Goal: Transaction & Acquisition: Subscribe to service/newsletter

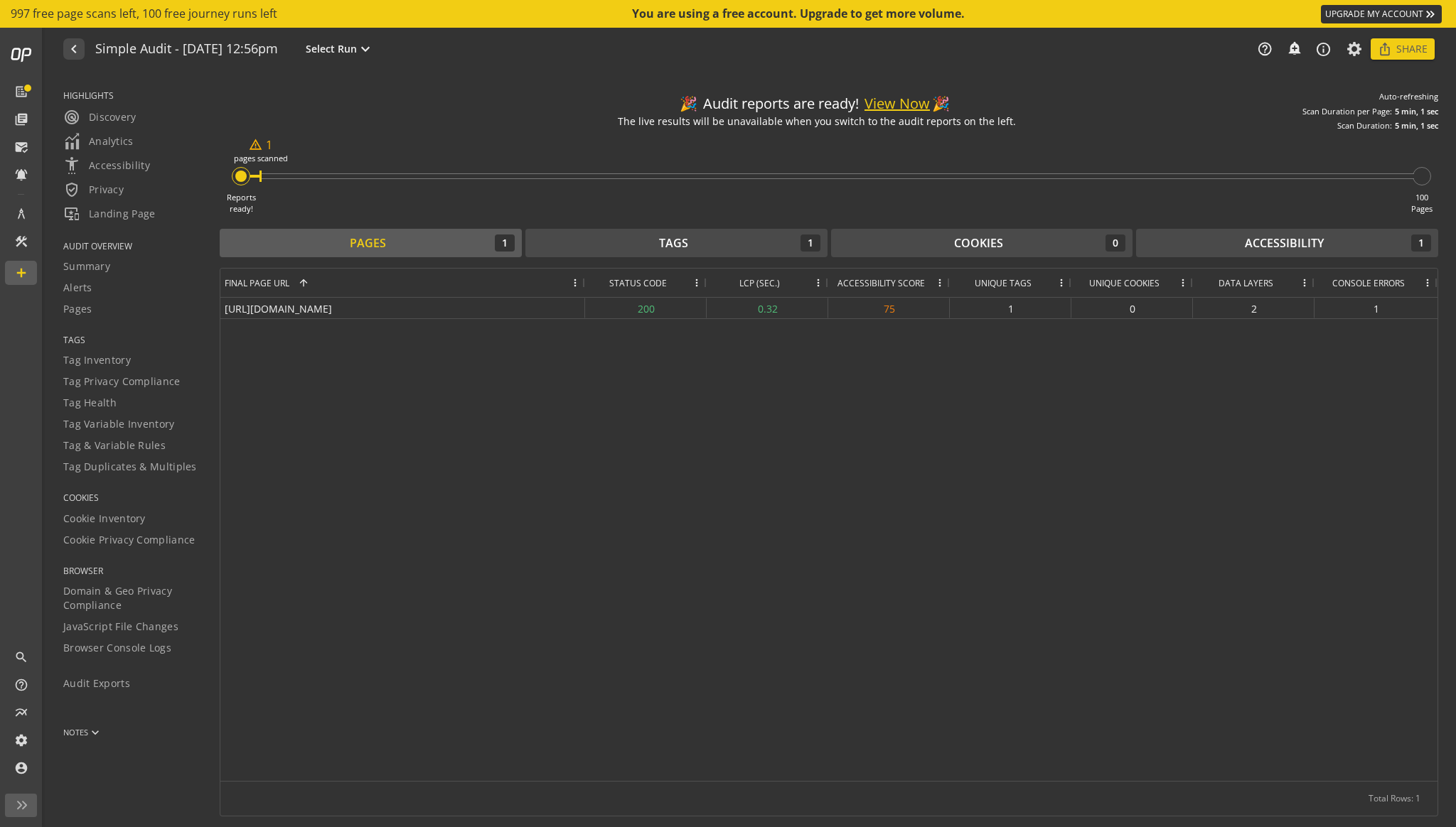
click at [348, 152] on div "Reports ready! warning_amber 1 pages scanned 100 Pages" at bounding box center [829, 173] width 1218 height 83
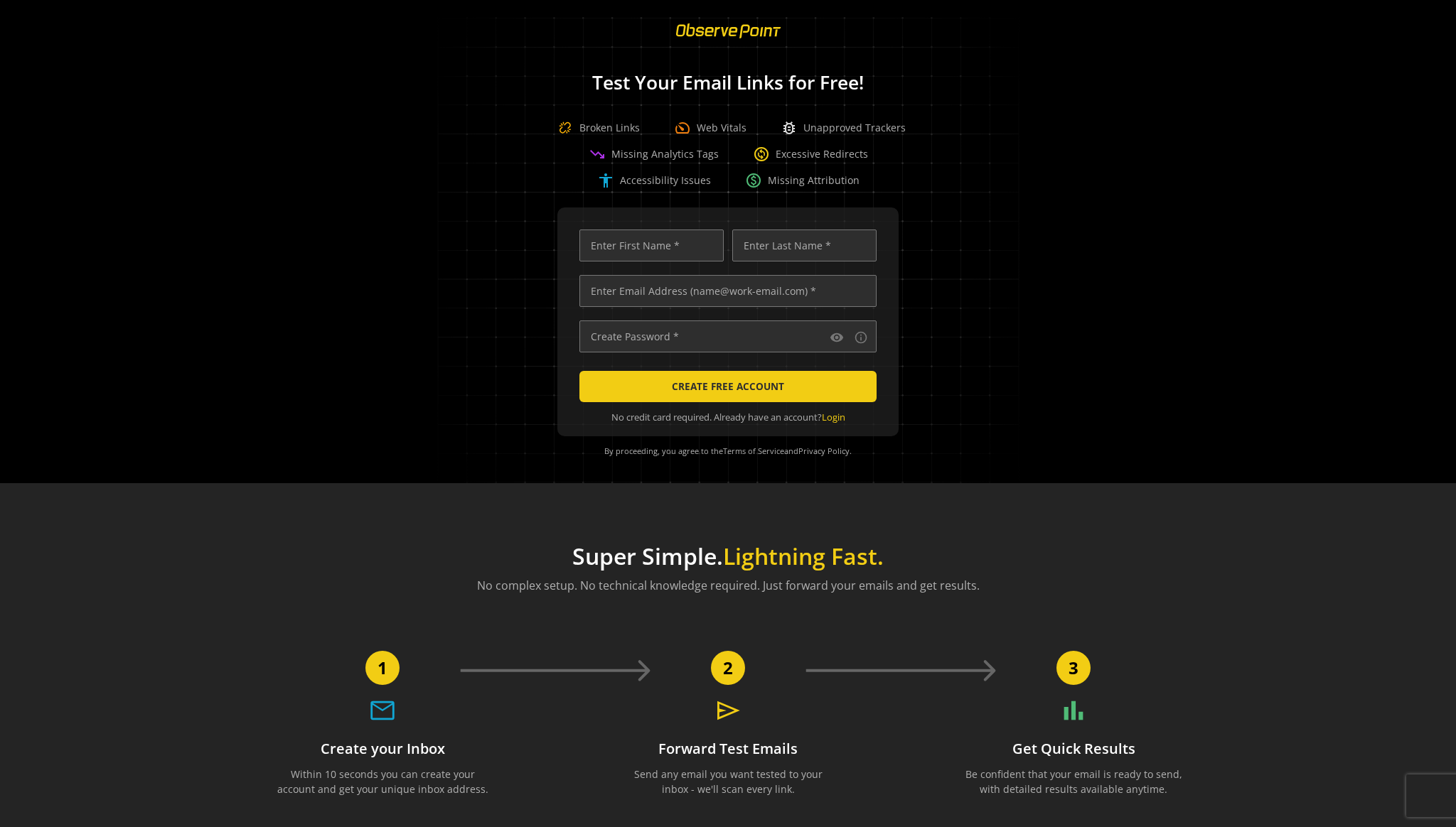
click at [273, 377] on div "visibility info_outline CREATE FREE ACCOUNT No credit card required. Already ha…" at bounding box center [728, 337] width 1422 height 259
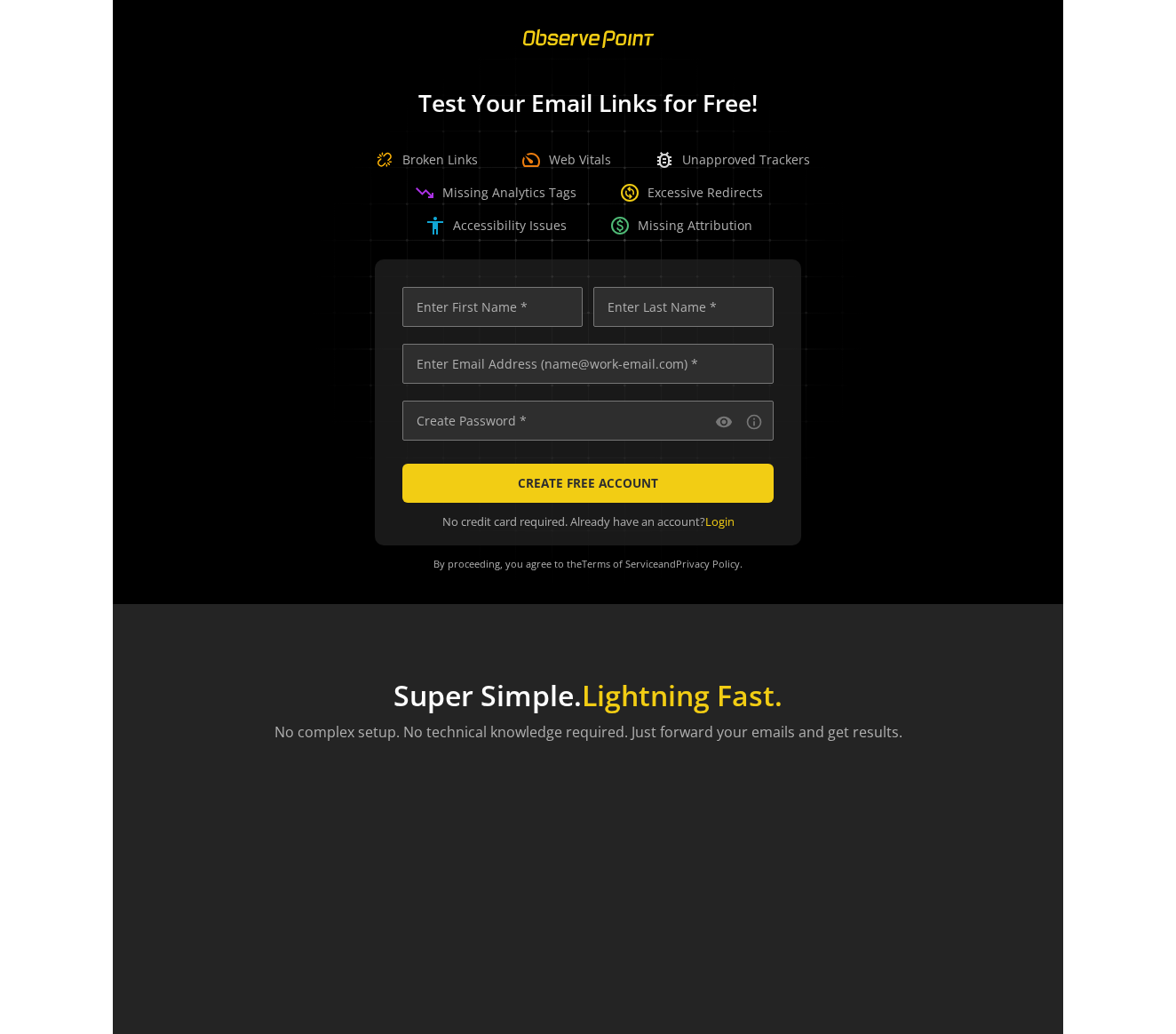
scroll to position [0, 6025]
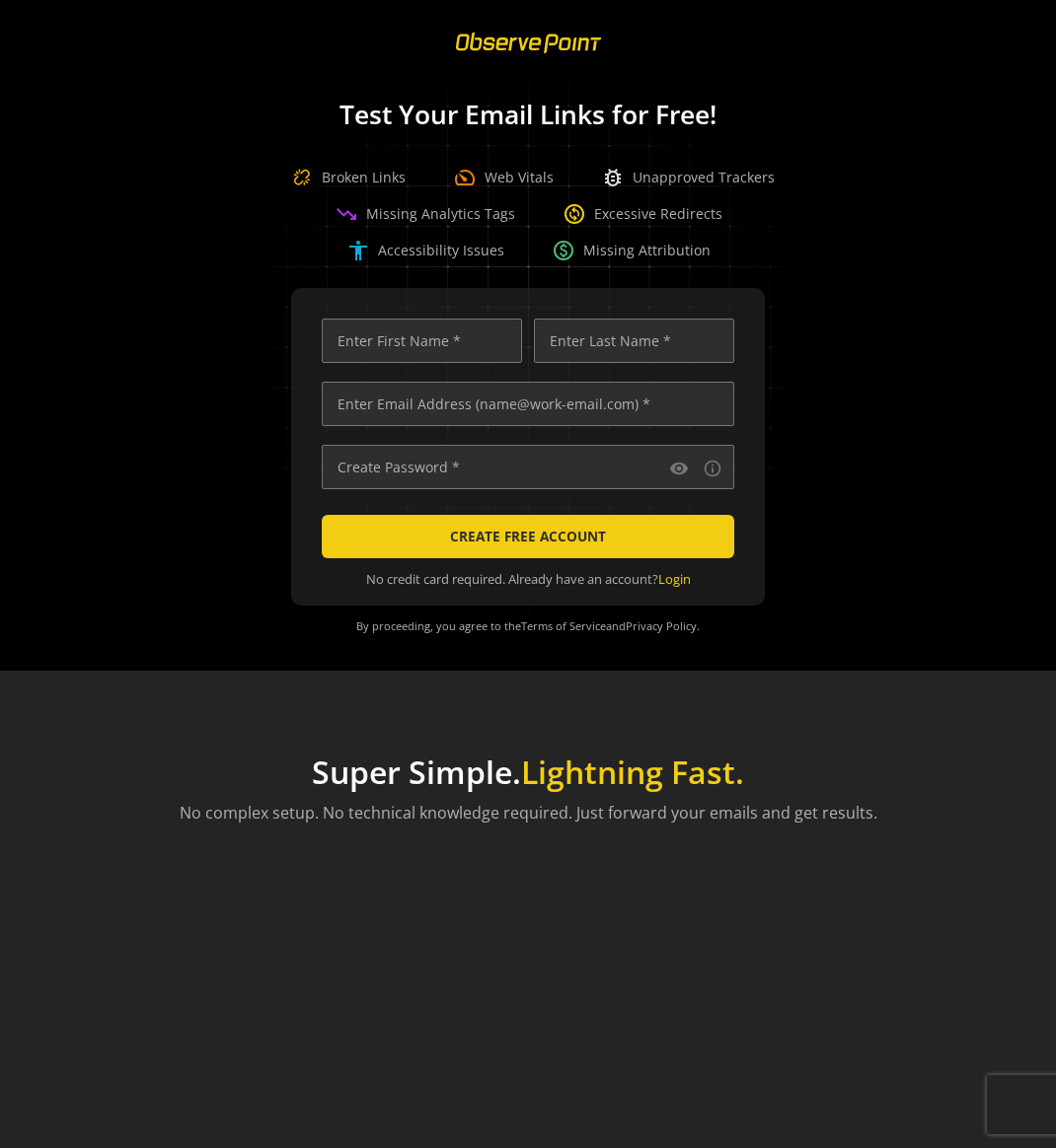
click at [937, 176] on div "Test Your Email Links for Free! Broken Links speed Web Vitals bug_report Unappr…" at bounding box center [528, 171] width 1056 height 182
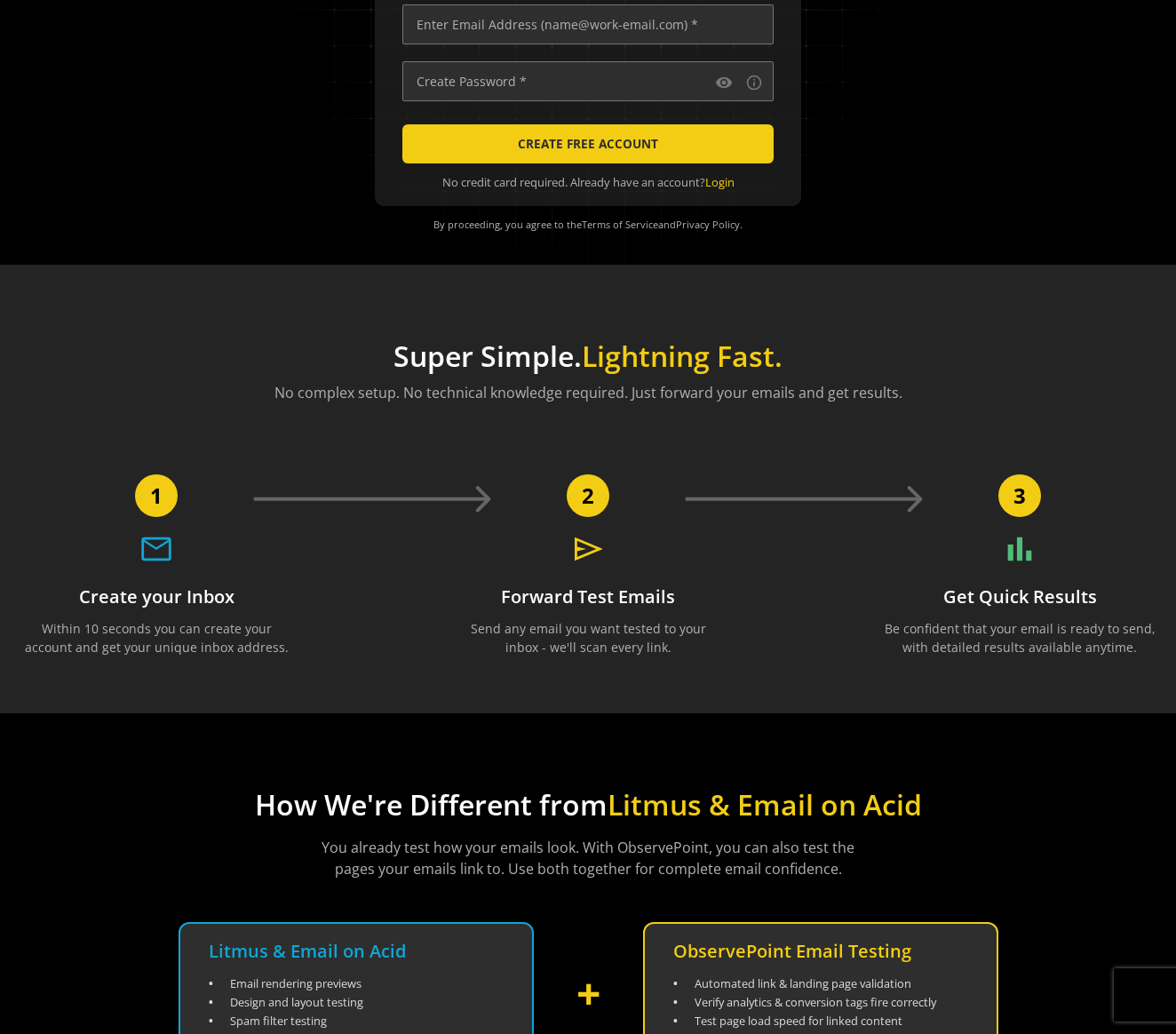
scroll to position [0, 0]
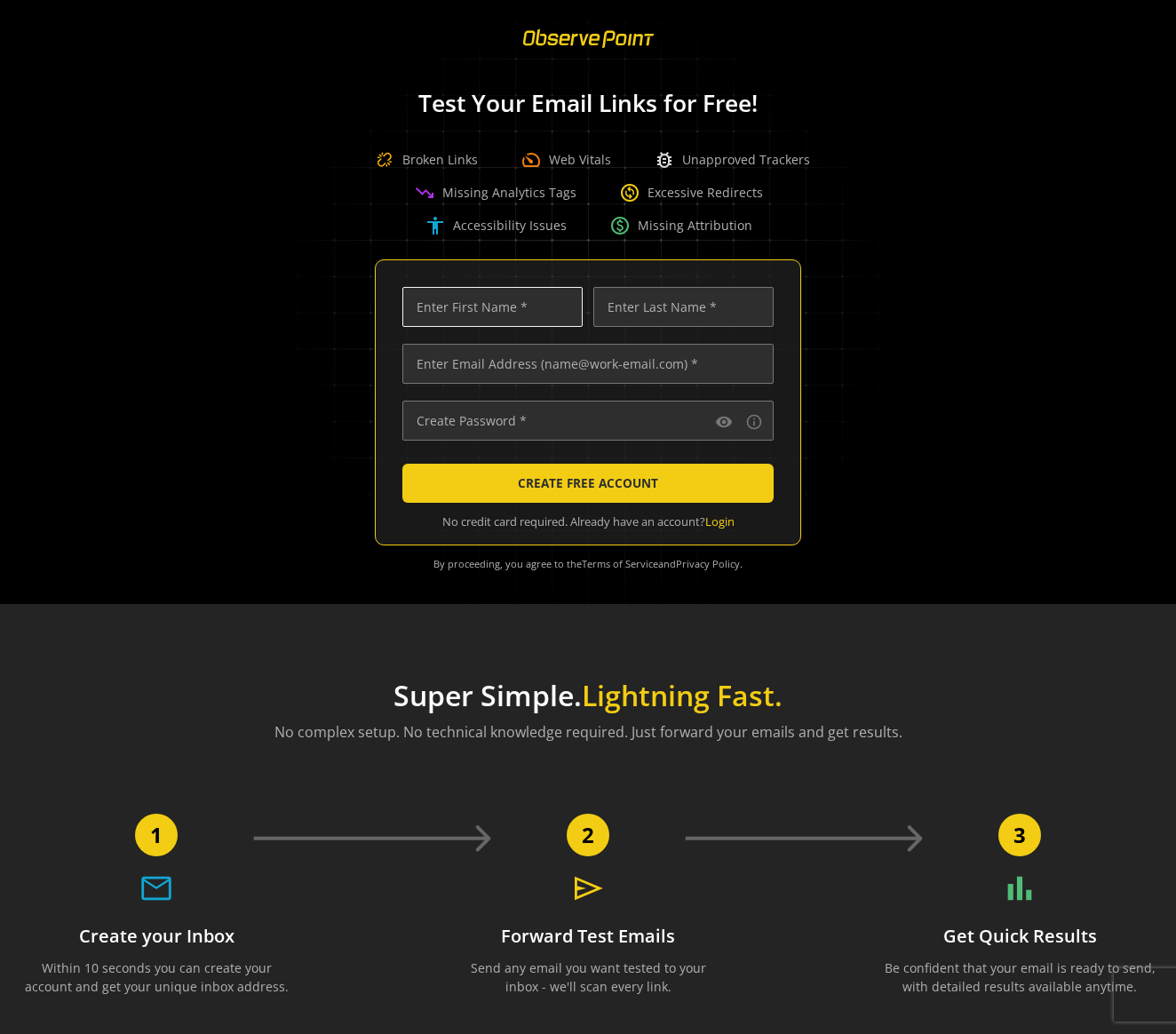
click at [533, 301] on input "text" at bounding box center [493, 307] width 181 height 40
type input "Dave"
type input "Smith"
type input "dave.smith+Asdf8a9s0d8f09as8df09a8s0df8@observepoint.com"
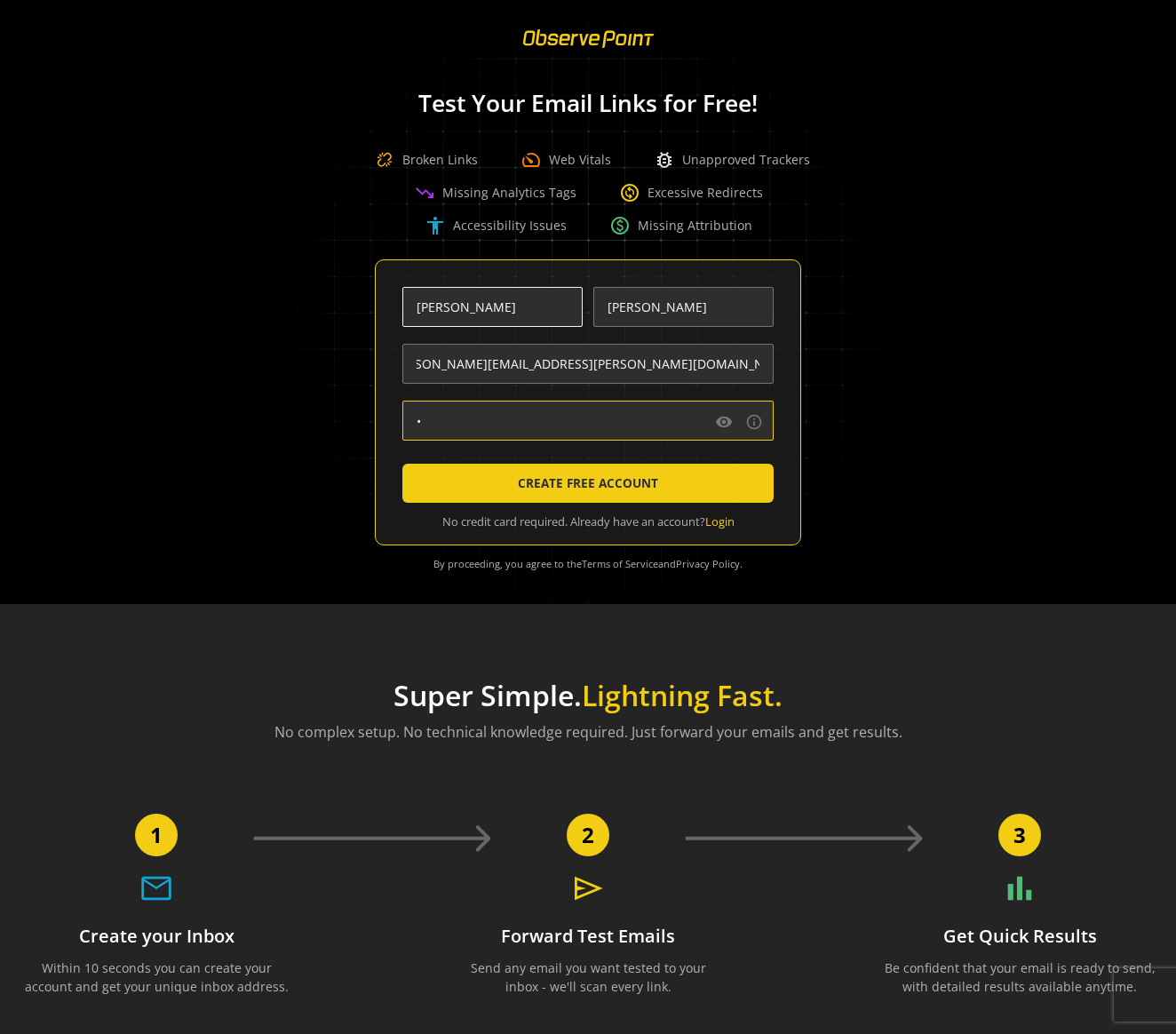
scroll to position [0, 0]
type input "••••••••••••••••••••••••"
click at [402, 464] on button "CREATE FREE ACCOUNT" at bounding box center [588, 484] width 371 height 39
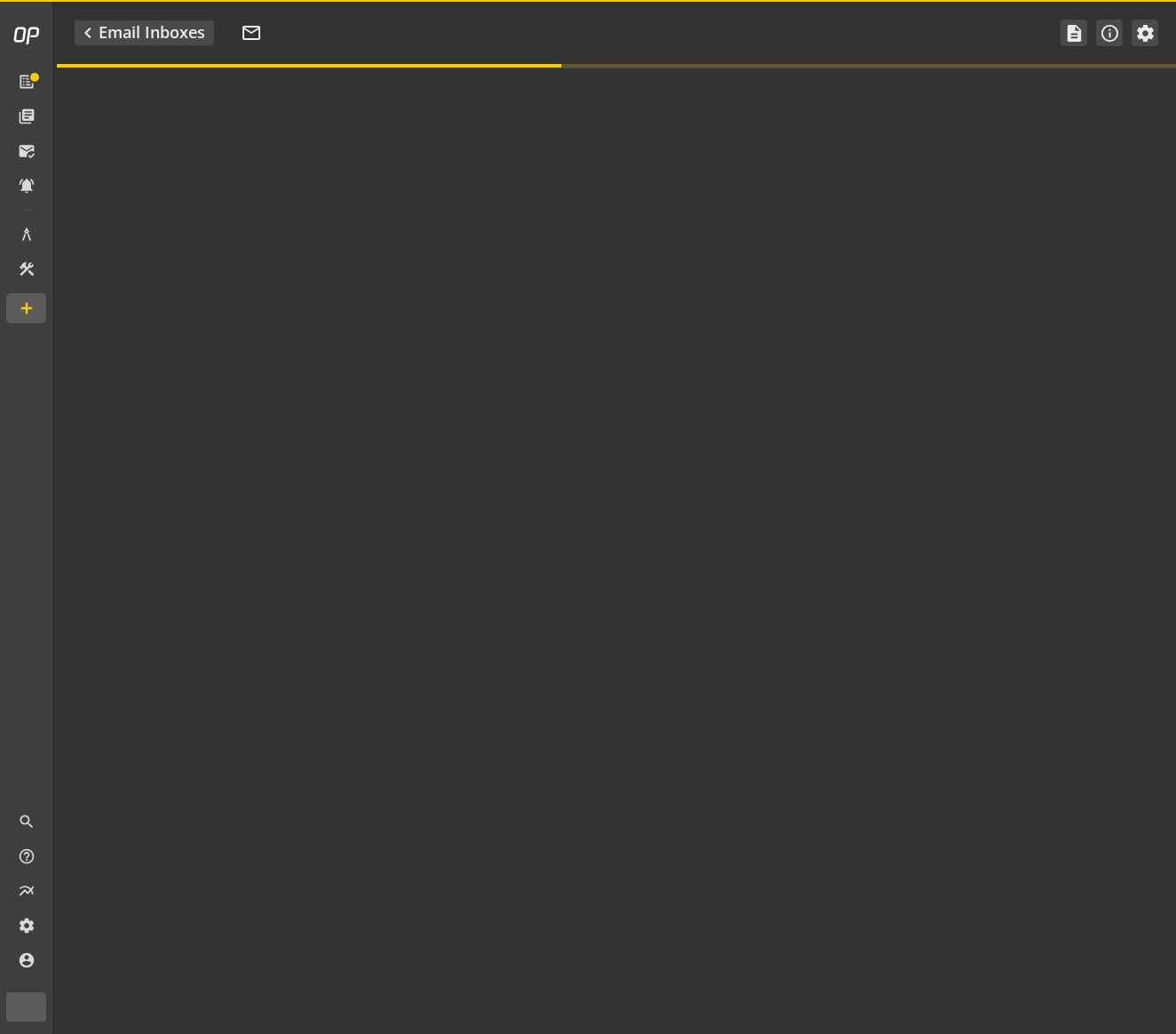
type textarea "Welcome to ObservePoint! This is your default email inbox for testing."
